Goal: Complete application form: Complete application form

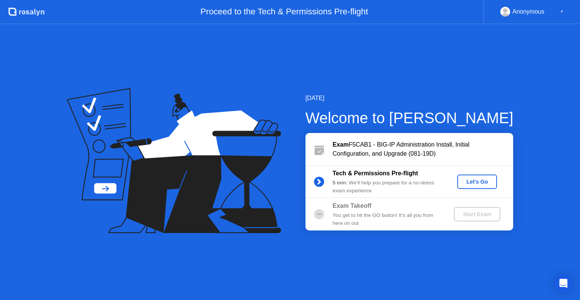
click at [470, 184] on div "Let's Go" at bounding box center [477, 182] width 34 height 6
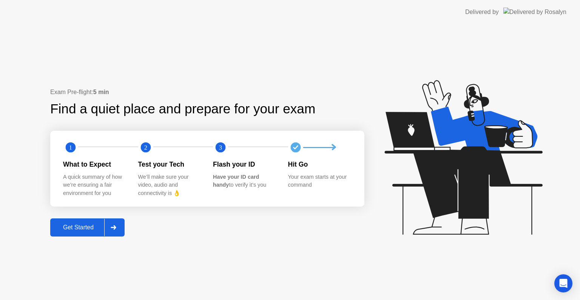
click at [69, 227] on div "Get Started" at bounding box center [78, 227] width 52 height 7
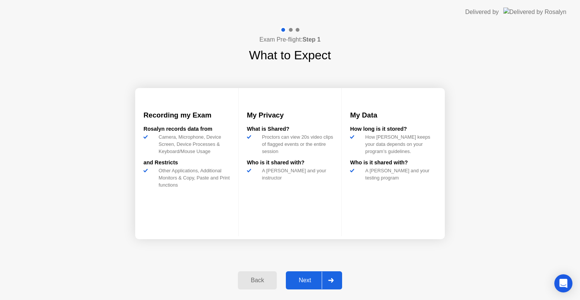
click at [317, 277] on div "Next" at bounding box center [305, 280] width 34 height 7
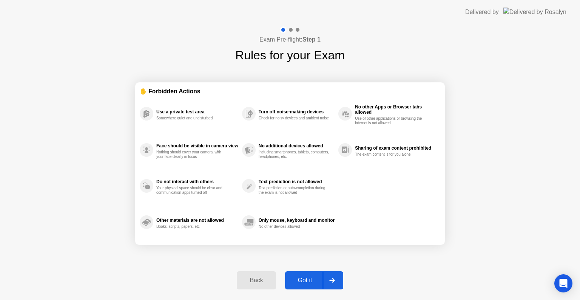
click at [306, 282] on div "Got it" at bounding box center [304, 280] width 35 height 7
select select "**********"
select select "*******"
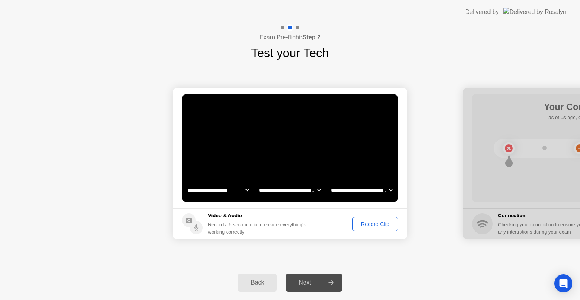
click at [377, 195] on select "**********" at bounding box center [361, 189] width 65 height 15
click at [358, 228] on button "Record Clip" at bounding box center [375, 224] width 46 height 14
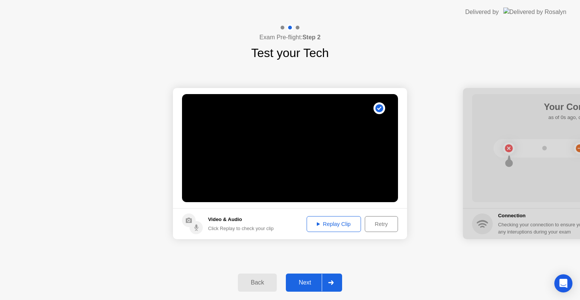
click at [332, 229] on button "Replay Clip" at bounding box center [334, 224] width 54 height 16
click at [309, 281] on div "Next" at bounding box center [305, 282] width 34 height 7
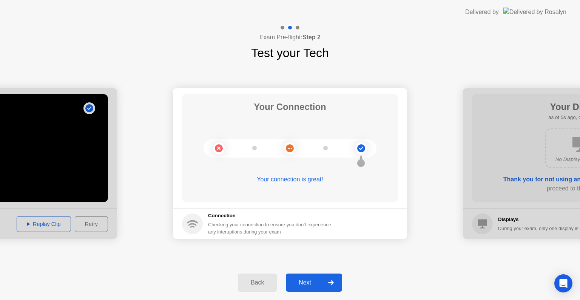
click at [310, 277] on button "Next" at bounding box center [314, 282] width 56 height 18
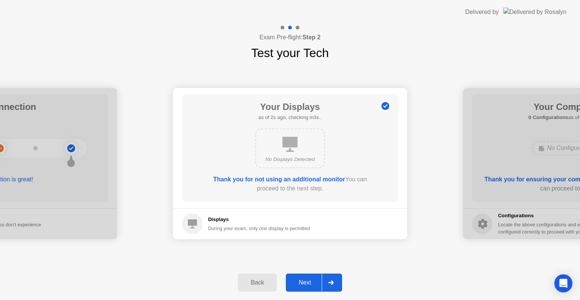
click at [307, 282] on div "Next" at bounding box center [305, 282] width 34 height 7
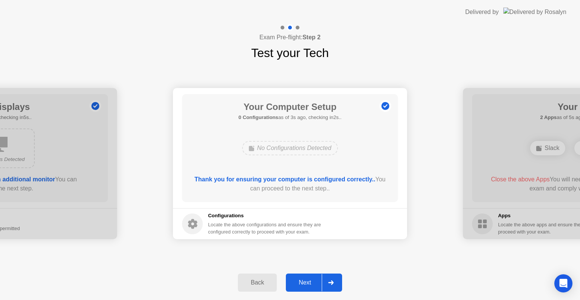
click at [307, 282] on div "Next" at bounding box center [305, 282] width 34 height 7
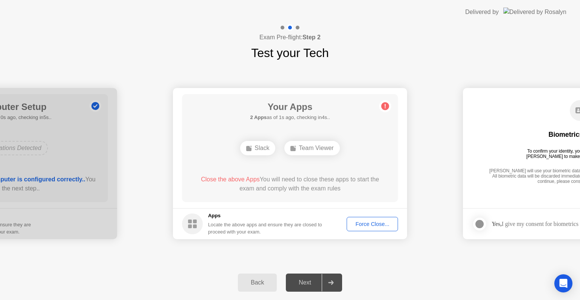
click at [375, 227] on div "Force Close..." at bounding box center [372, 224] width 46 height 6
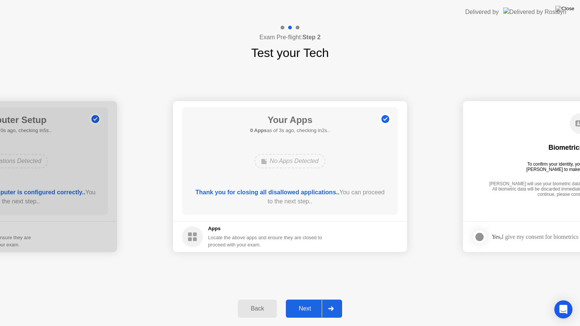
click at [310, 299] on div "Next" at bounding box center [305, 308] width 34 height 7
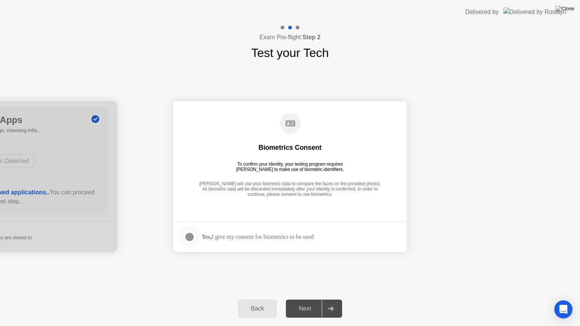
click at [186, 233] on div at bounding box center [189, 237] width 9 height 9
click at [309, 299] on div "Next" at bounding box center [305, 308] width 34 height 7
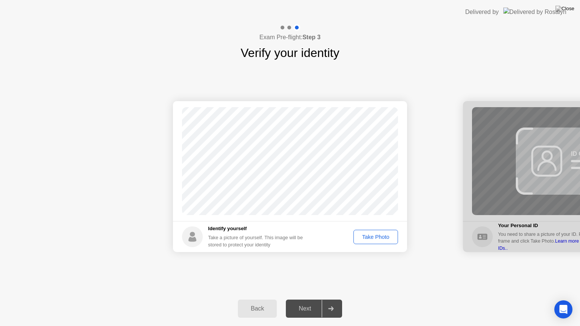
click at [379, 234] on div "Take Photo" at bounding box center [375, 237] width 39 height 6
click at [301, 299] on div "Next" at bounding box center [305, 308] width 34 height 7
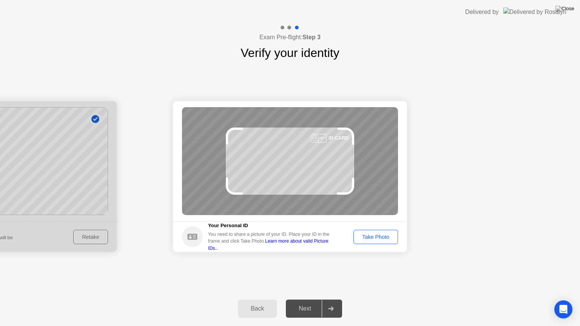
click at [388, 235] on div "Take Photo" at bounding box center [375, 237] width 39 height 6
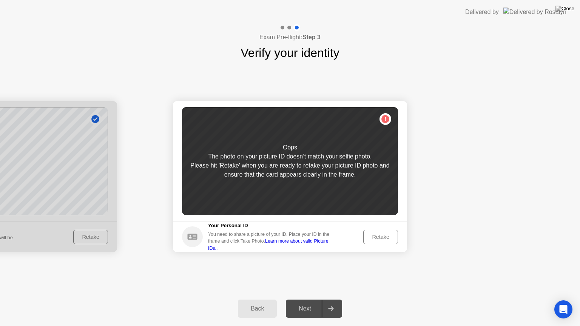
click at [388, 235] on div "Retake" at bounding box center [380, 237] width 29 height 6
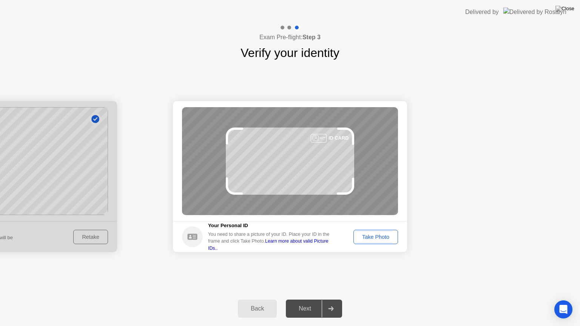
click at [388, 235] on div "Take Photo" at bounding box center [375, 237] width 39 height 6
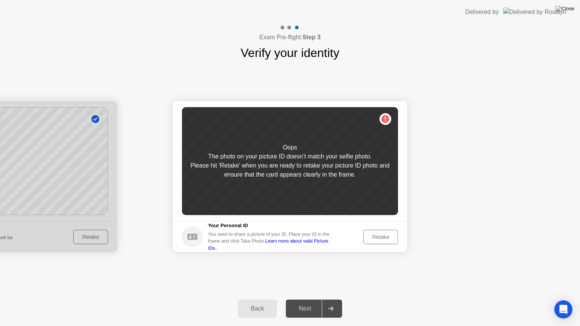
click at [255, 299] on button "Back" at bounding box center [257, 309] width 39 height 18
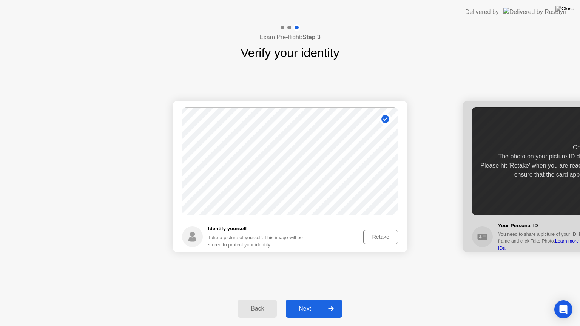
click at [396, 238] on button "Retake" at bounding box center [380, 237] width 35 height 14
click at [396, 238] on button "Take Photo" at bounding box center [375, 237] width 45 height 14
click at [396, 238] on button "Retake" at bounding box center [380, 237] width 35 height 14
click at [396, 238] on button "Take Photo" at bounding box center [375, 237] width 45 height 14
click at [302, 299] on div "Next" at bounding box center [305, 308] width 34 height 7
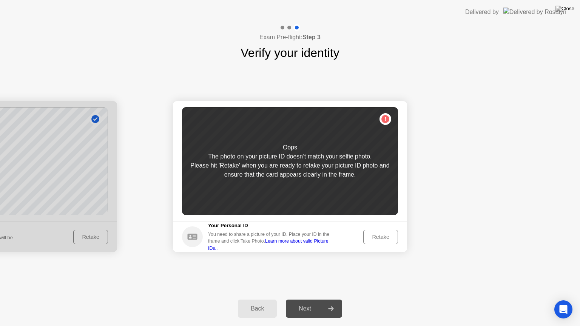
click at [382, 235] on div "Retake" at bounding box center [380, 237] width 29 height 6
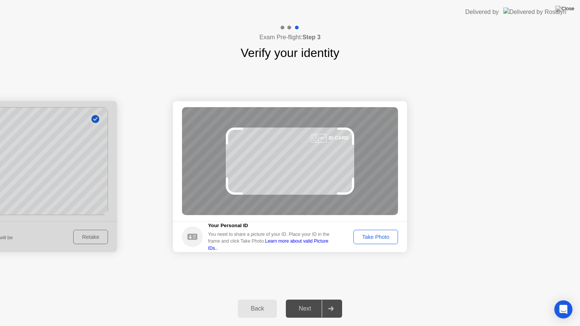
click at [382, 235] on div "Take Photo" at bounding box center [375, 237] width 39 height 6
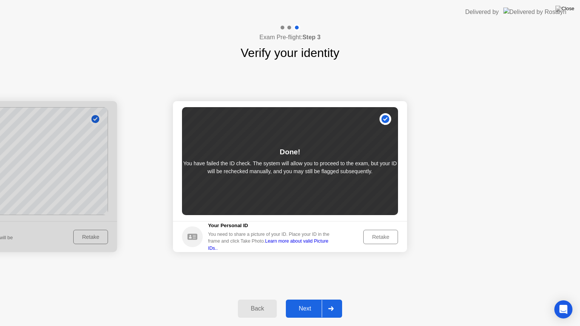
click at [303, 299] on div "Next" at bounding box center [305, 308] width 34 height 7
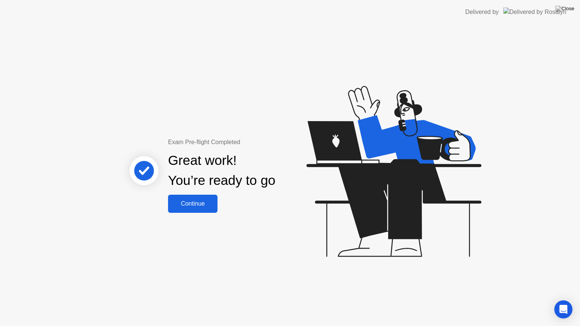
click at [204, 208] on button "Continue" at bounding box center [192, 204] width 49 height 18
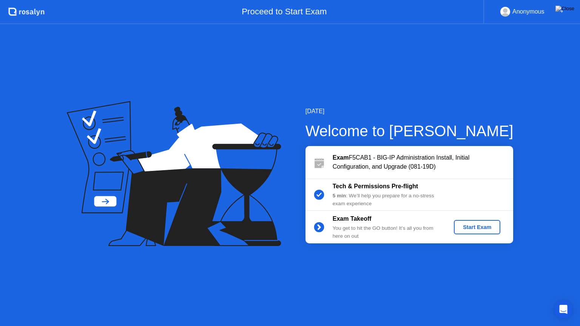
click at [476, 229] on div "Start Exam" at bounding box center [477, 227] width 40 height 6
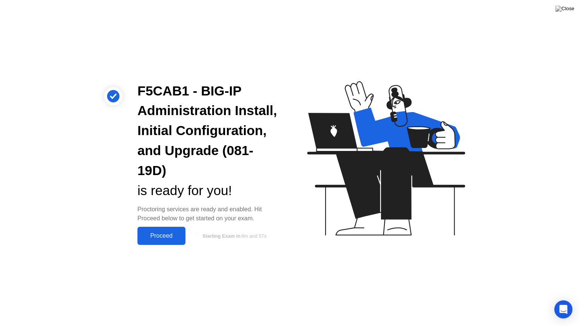
click at [174, 233] on div "Proceed" at bounding box center [161, 236] width 43 height 7
